Goal: Information Seeking & Learning: Learn about a topic

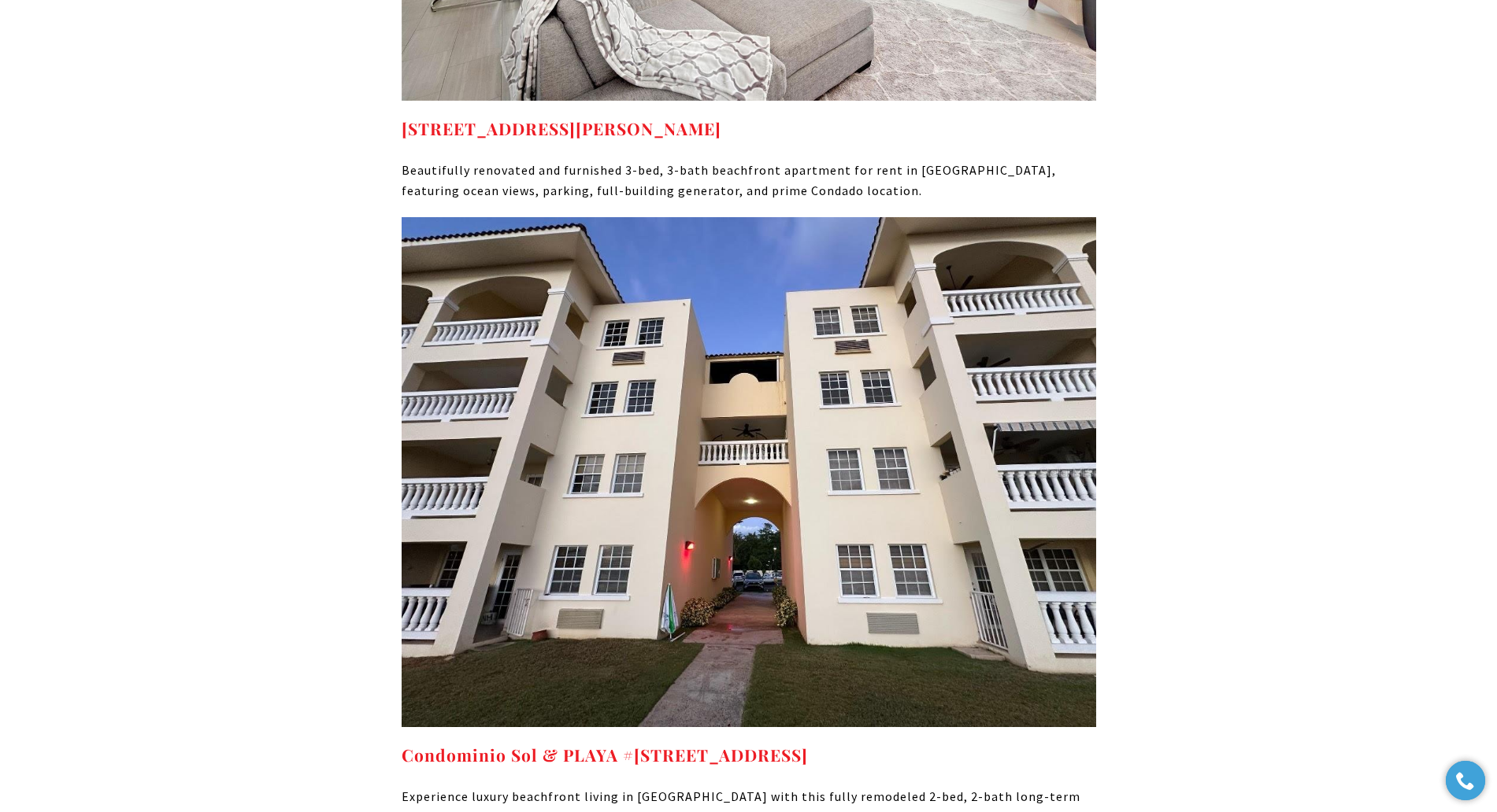
scroll to position [12875, 0]
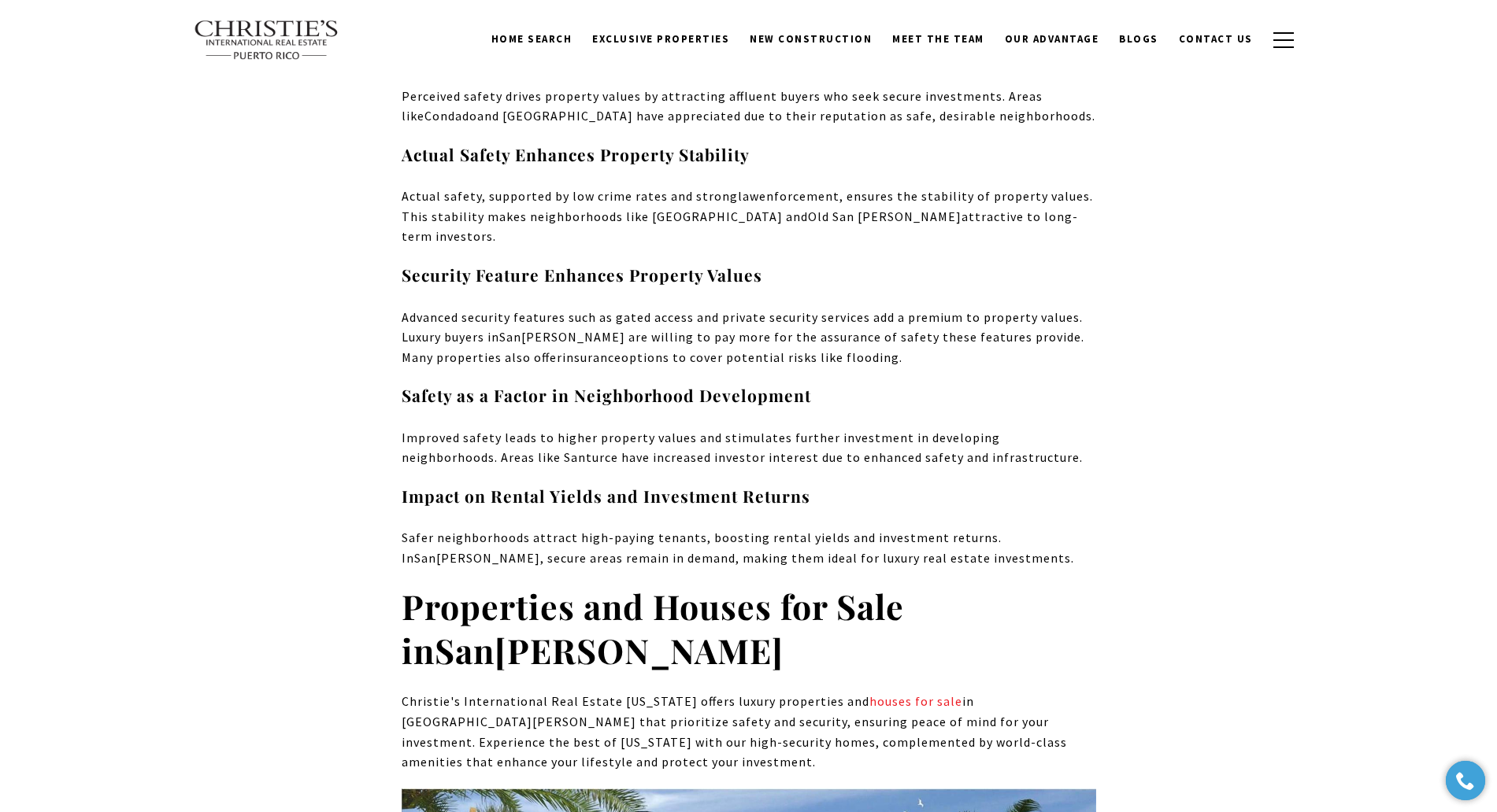
scroll to position [11094, 0]
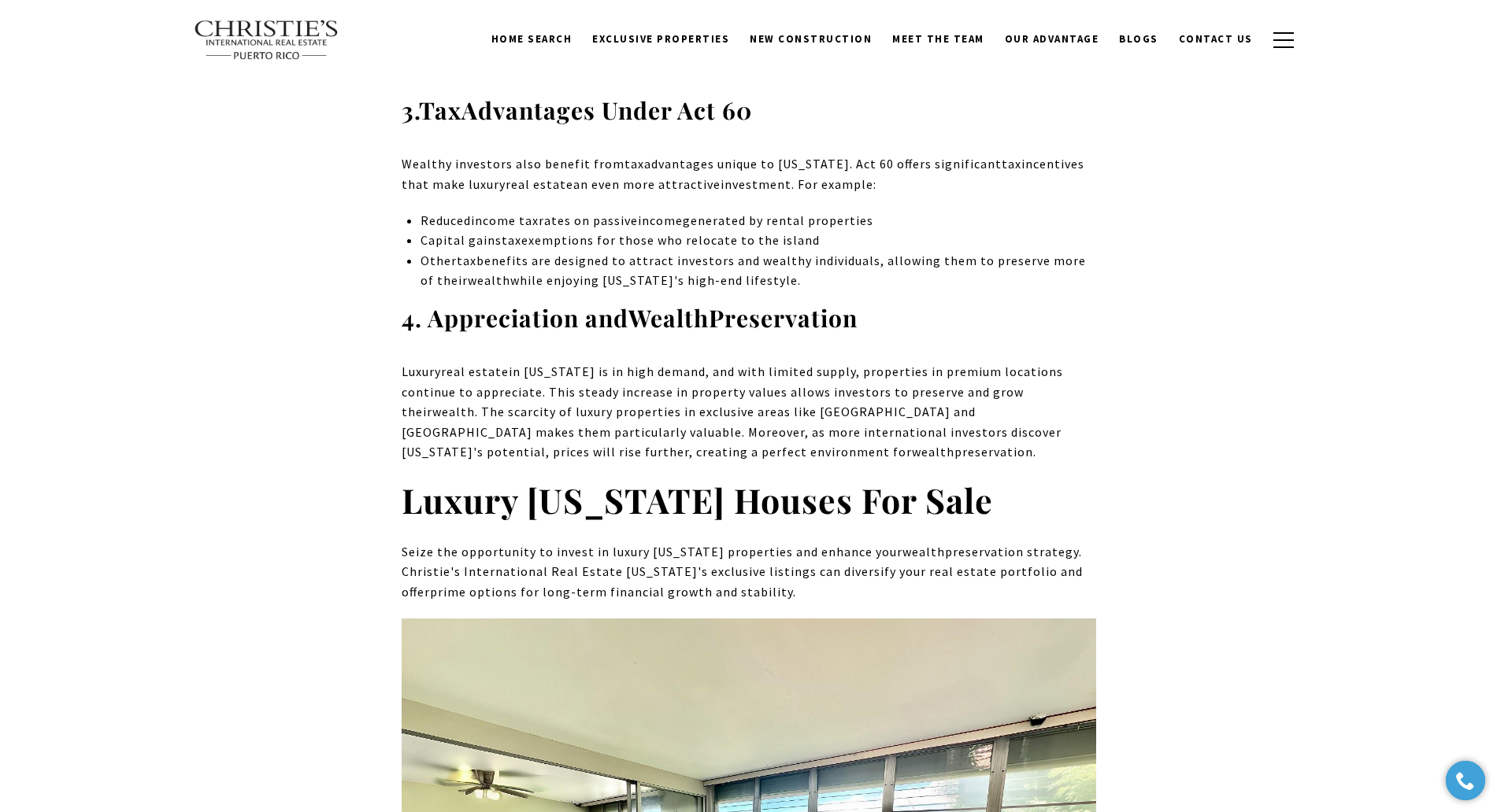
scroll to position [5462, 0]
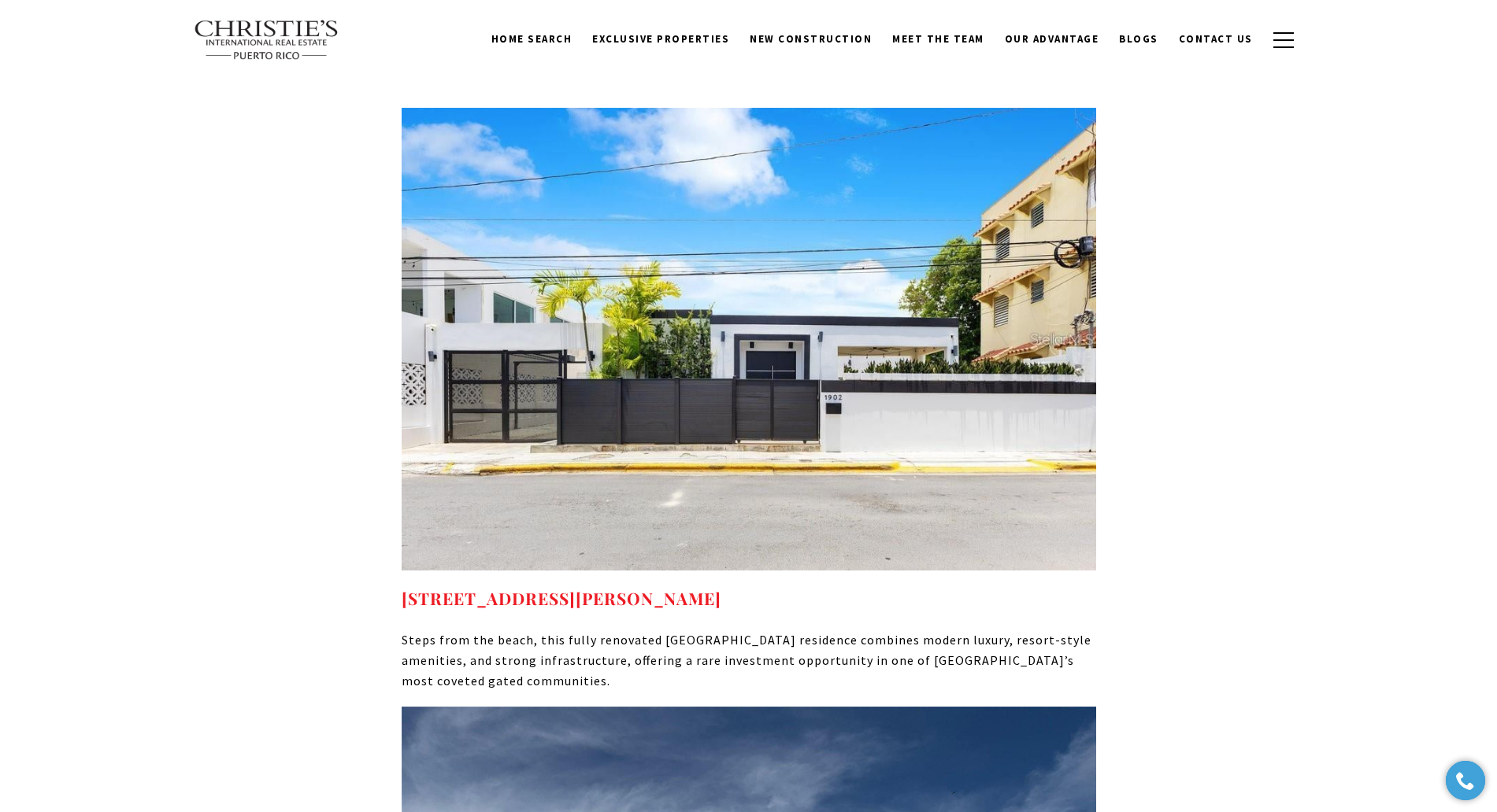
scroll to position [12584, 0]
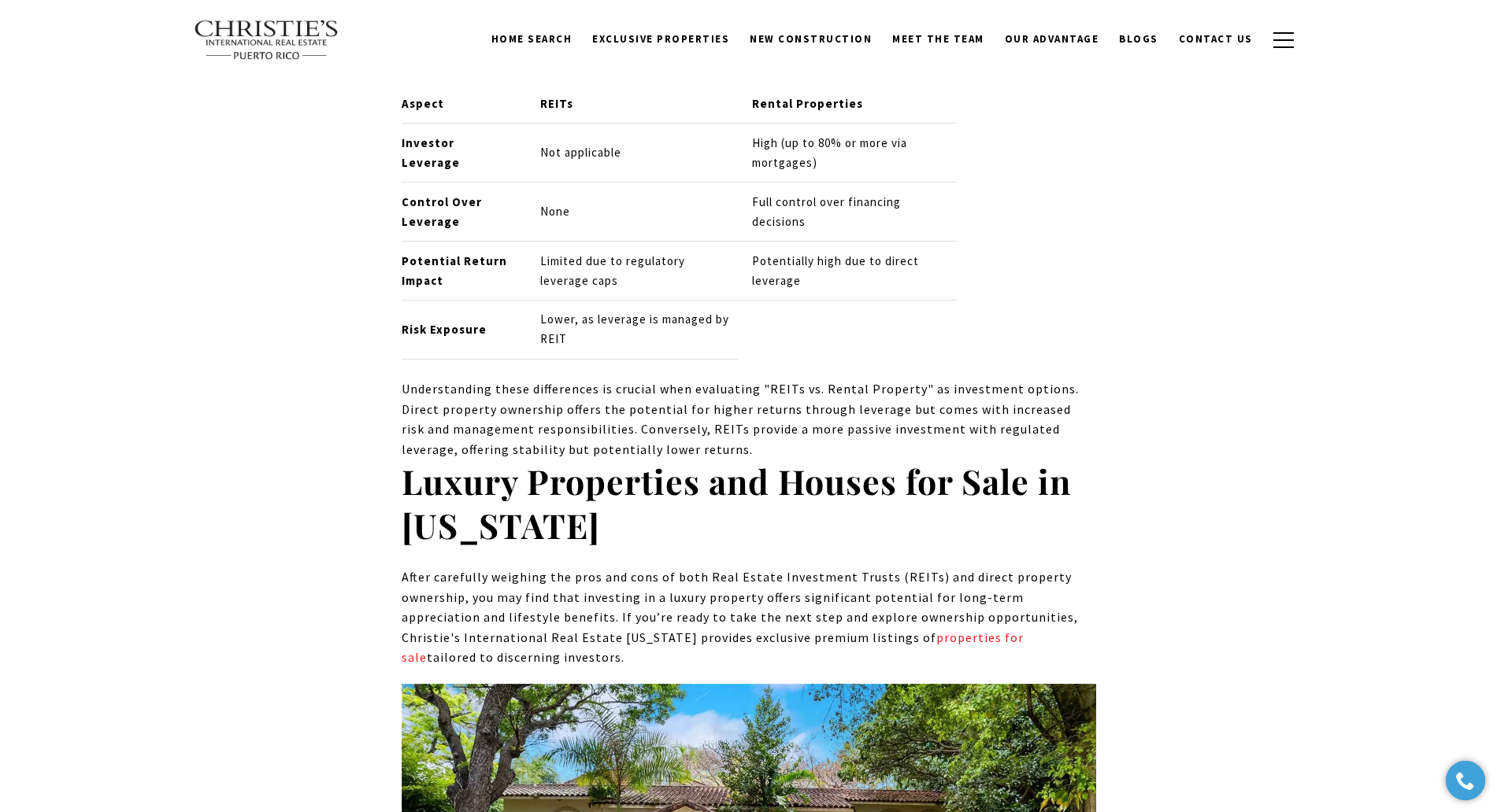
scroll to position [9219, 0]
